Goal: Find specific page/section: Find specific page/section

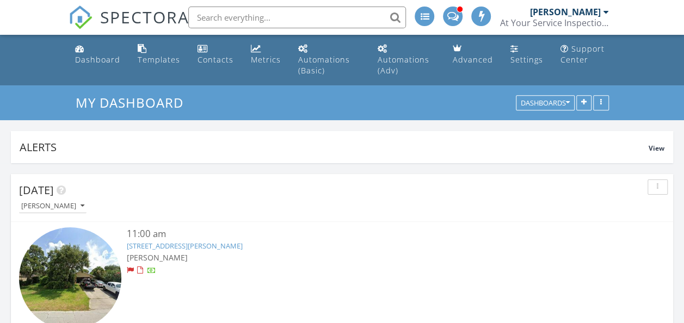
scroll to position [5, 5]
click at [349, 14] on input "text" at bounding box center [295, 18] width 218 height 22
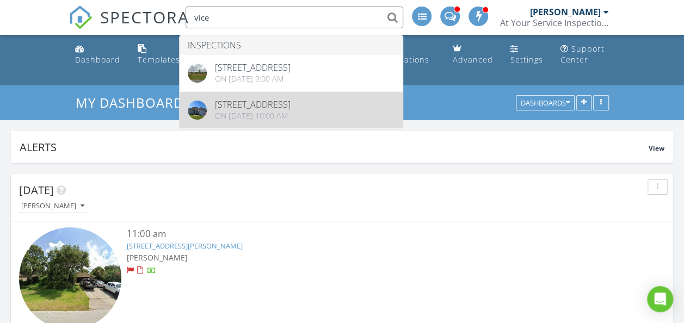
type input "vice"
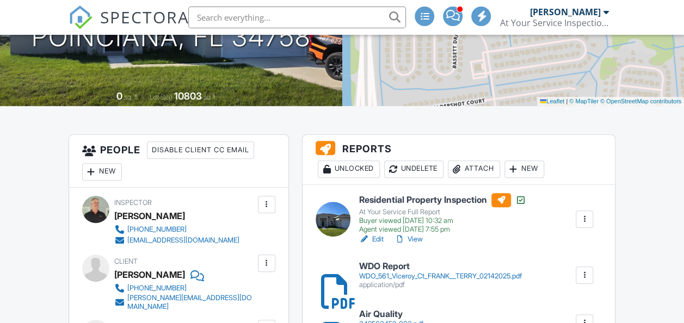
scroll to position [283, 0]
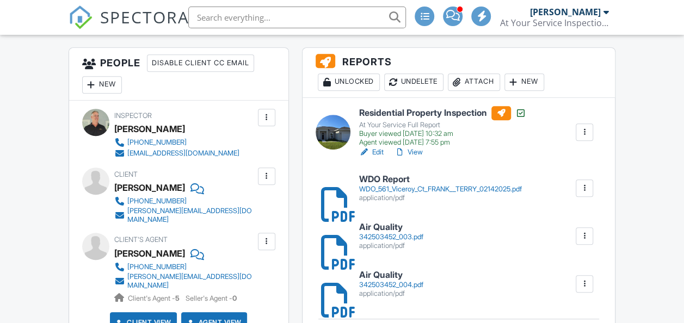
click at [421, 158] on link "View" at bounding box center [409, 152] width 28 height 11
